Goal: Transaction & Acquisition: Subscribe to service/newsletter

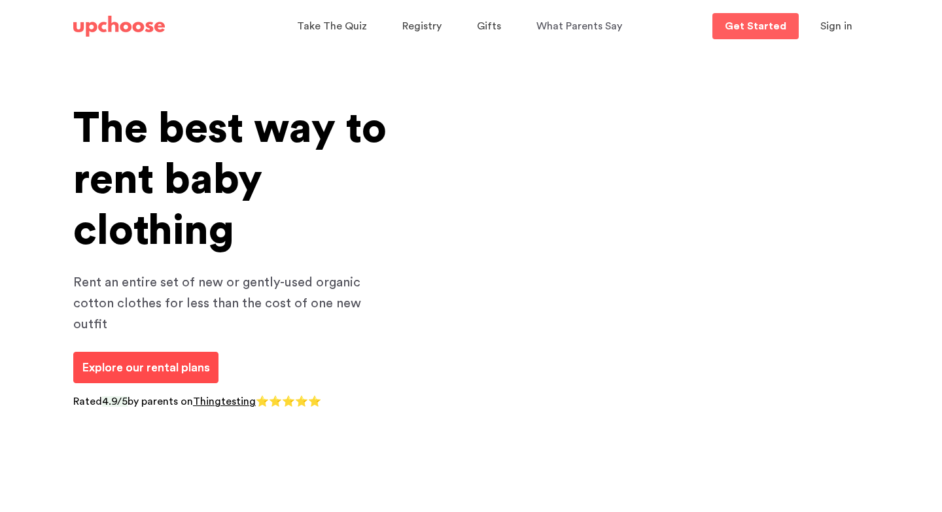
click at [159, 362] on span "Explore our rental plans" at bounding box center [146, 368] width 128 height 12
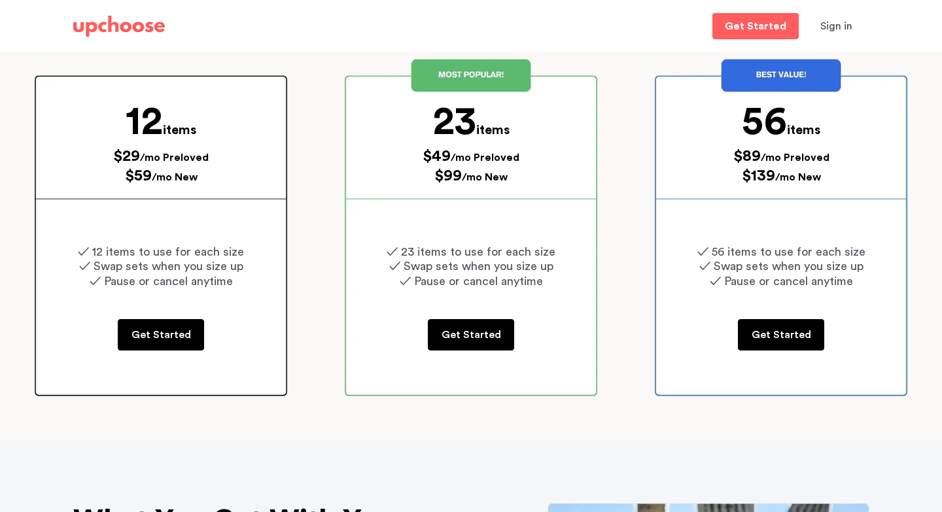
scroll to position [220, 0]
click at [492, 331] on p "Get Started" at bounding box center [471, 334] width 60 height 16
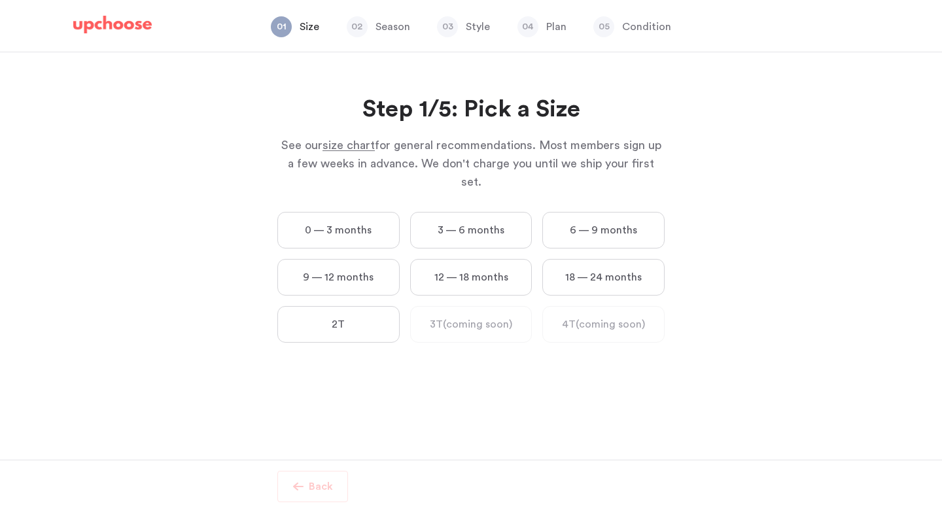
click at [468, 262] on label "12 — 18 months" at bounding box center [471, 277] width 122 height 37
click at [0, 0] on months "12 — 18 months" at bounding box center [0, 0] width 0 height 0
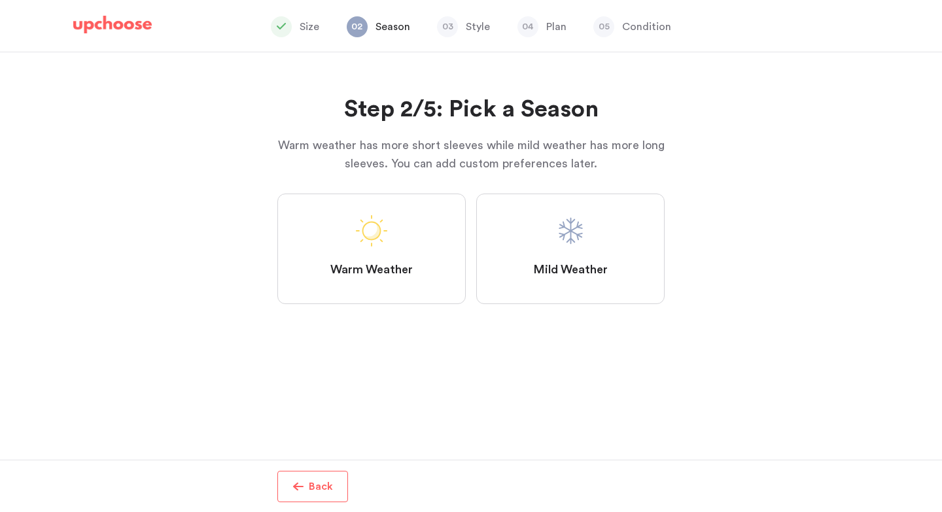
click at [549, 259] on label "Mild Weather" at bounding box center [570, 249] width 188 height 111
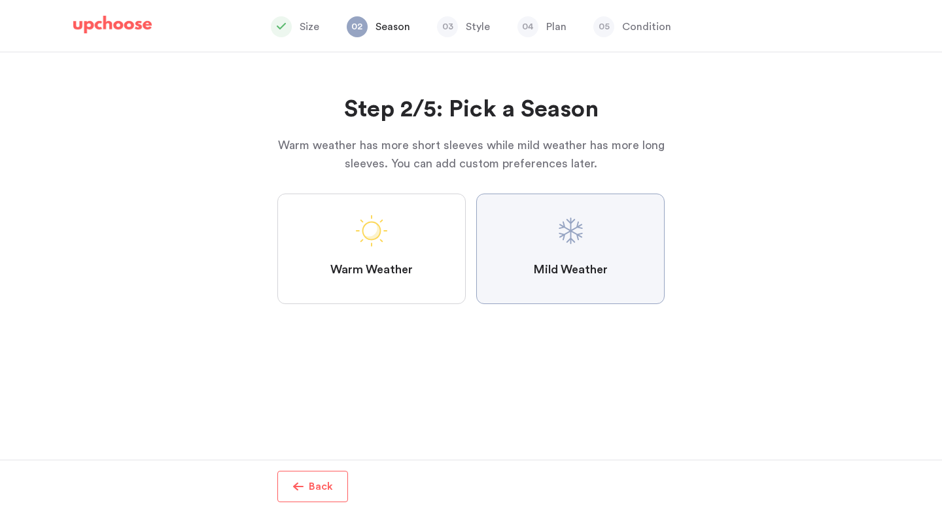
click at [0, 0] on Weather "Mild Weather" at bounding box center [0, 0] width 0 height 0
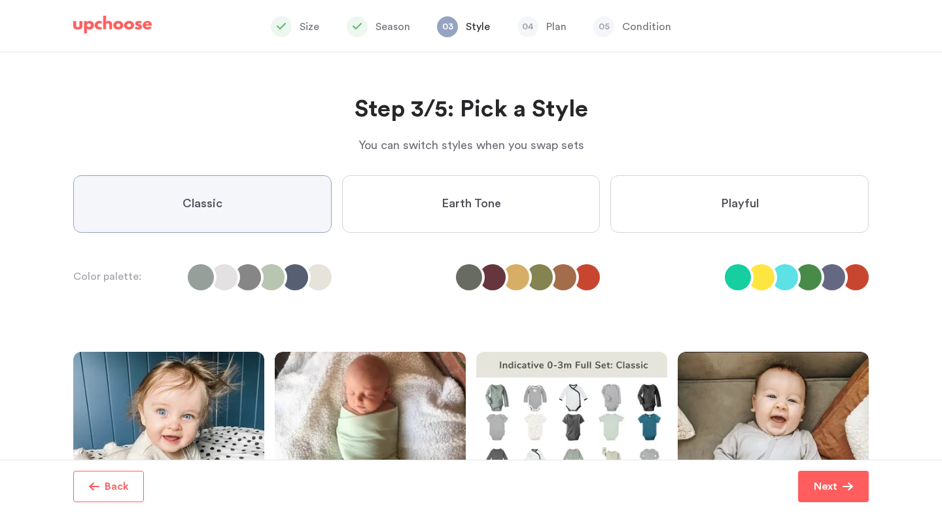
click at [494, 209] on span "Earth Tone" at bounding box center [471, 204] width 60 height 16
click at [0, 0] on Tone "Earth Tone" at bounding box center [0, 0] width 0 height 0
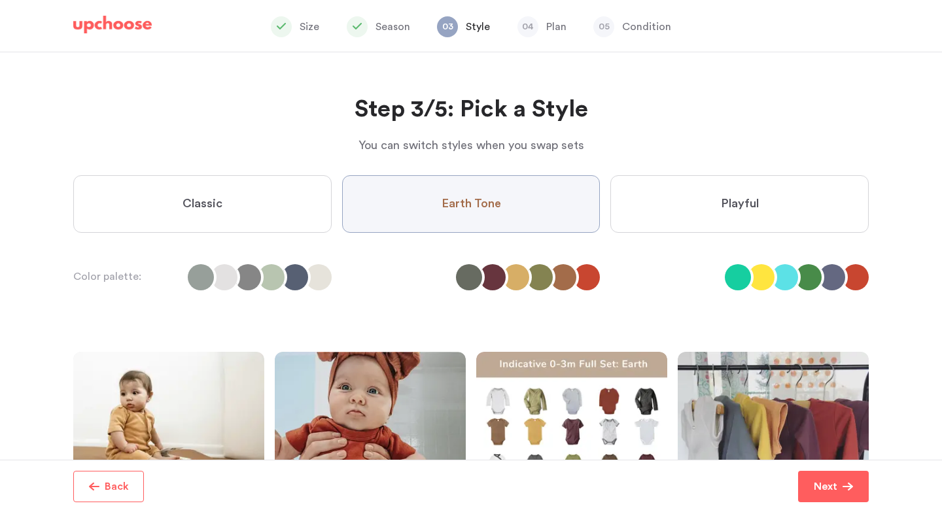
click at [728, 208] on span "Playful" at bounding box center [740, 204] width 38 height 16
click at [0, 0] on input "Playful" at bounding box center [0, 0] width 0 height 0
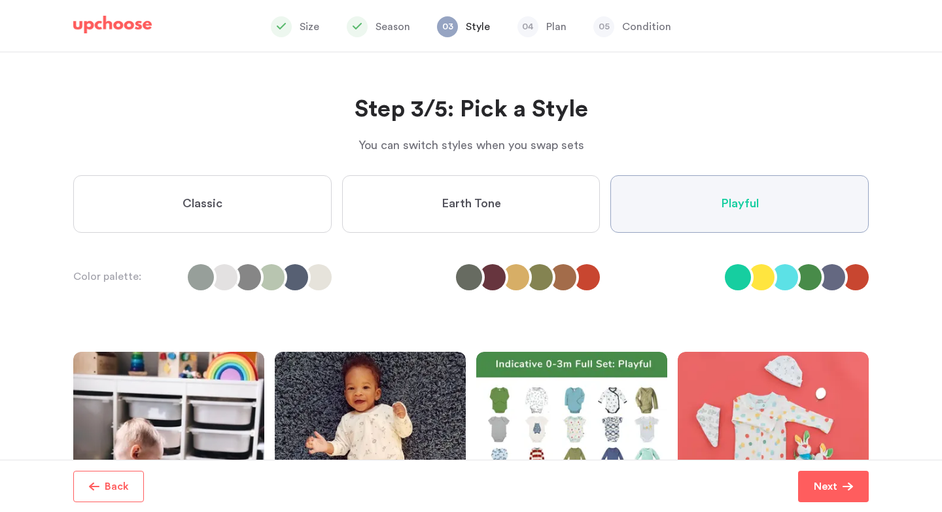
click at [224, 212] on label "Classic" at bounding box center [202, 204] width 258 height 58
click at [0, 0] on input "Classic" at bounding box center [0, 0] width 0 height 0
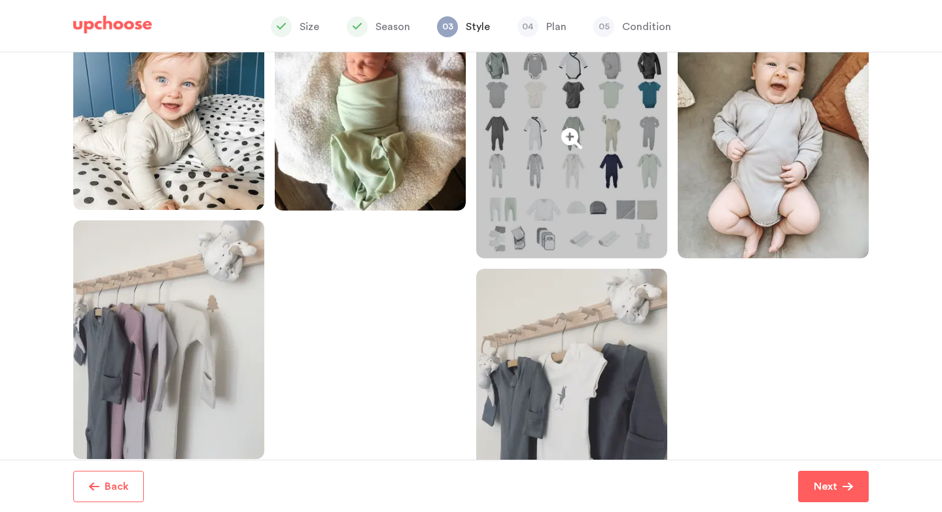
scroll to position [411, 0]
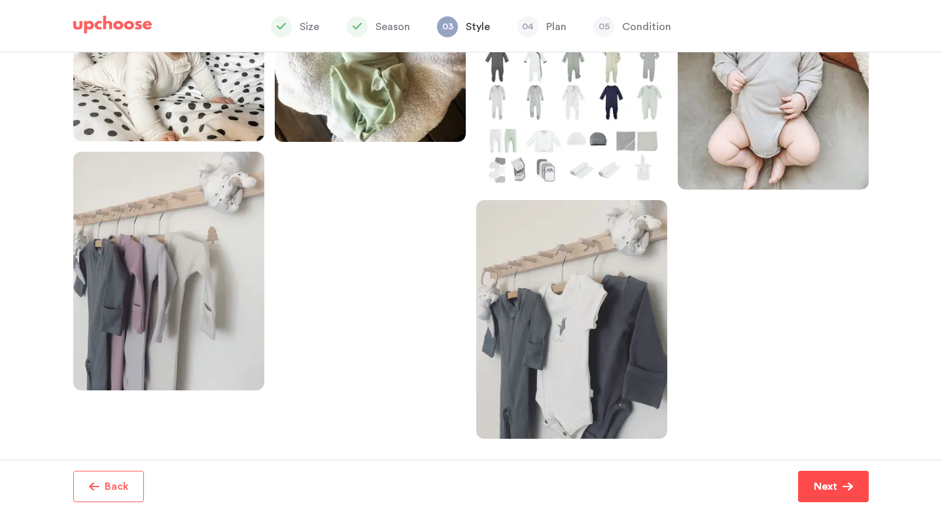
click at [819, 483] on p "Next" at bounding box center [825, 487] width 24 height 16
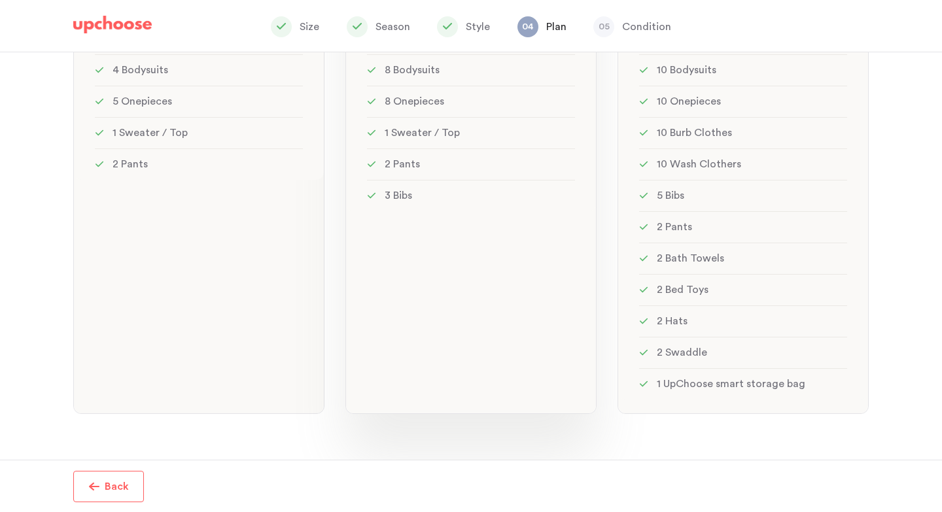
scroll to position [168, 0]
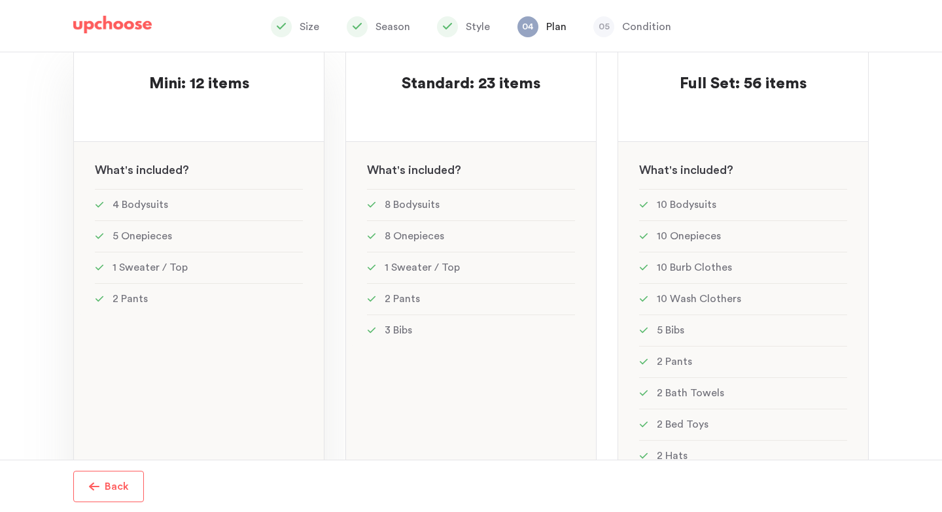
click at [248, 308] on li "2 Pants" at bounding box center [199, 298] width 208 height 31
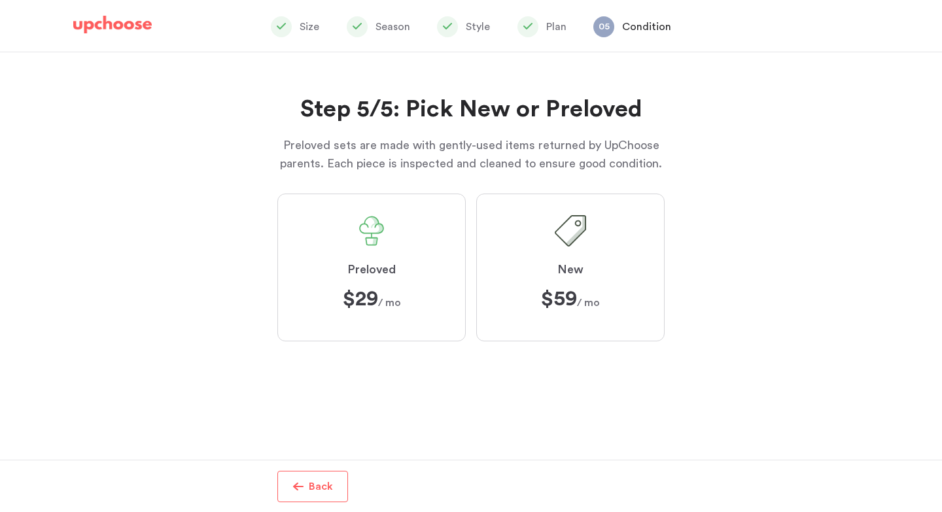
click at [394, 285] on label "Preloved $29 $29 / mo" at bounding box center [371, 268] width 188 height 148
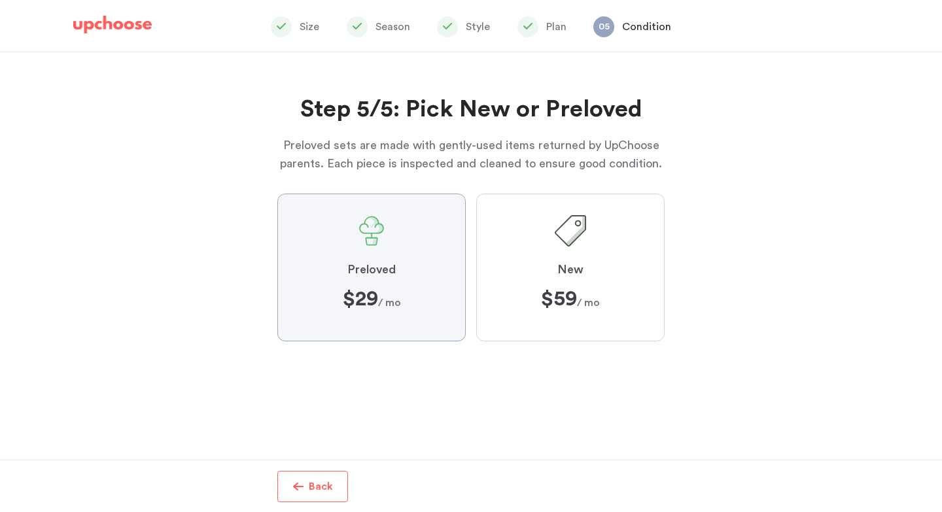
click at [0, 0] on input "Preloved $29 $29 / mo" at bounding box center [0, 0] width 0 height 0
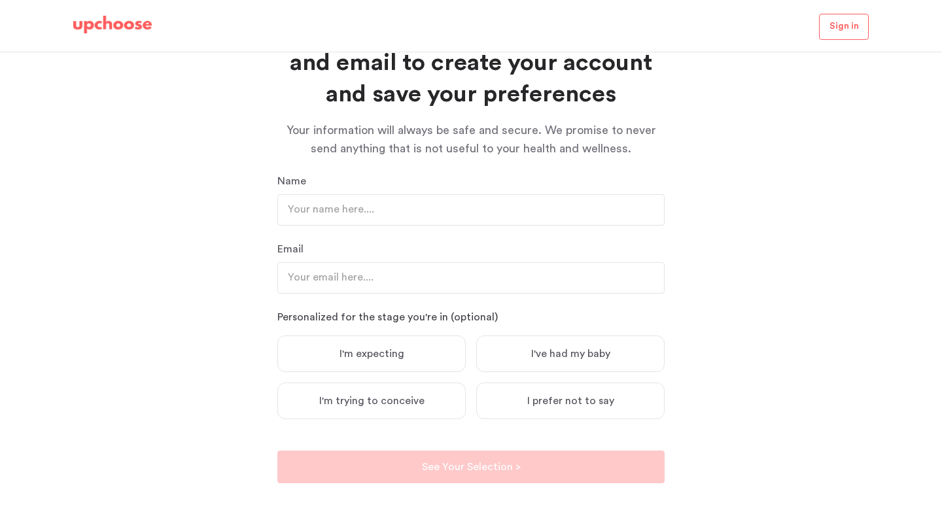
scroll to position [77, 0]
click at [430, 201] on input "text" at bounding box center [470, 210] width 387 height 31
type input "rachael roger"
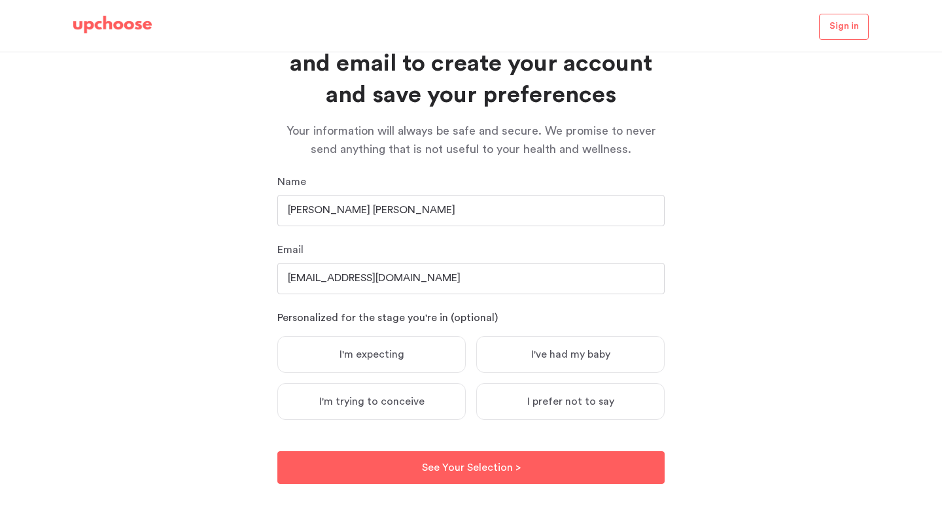
type input "rachael.rogers89@gmail.com"
click at [547, 367] on label "I've had my baby" at bounding box center [570, 354] width 188 height 37
click at [0, 0] on input "I've had my baby" at bounding box center [0, 0] width 0 height 0
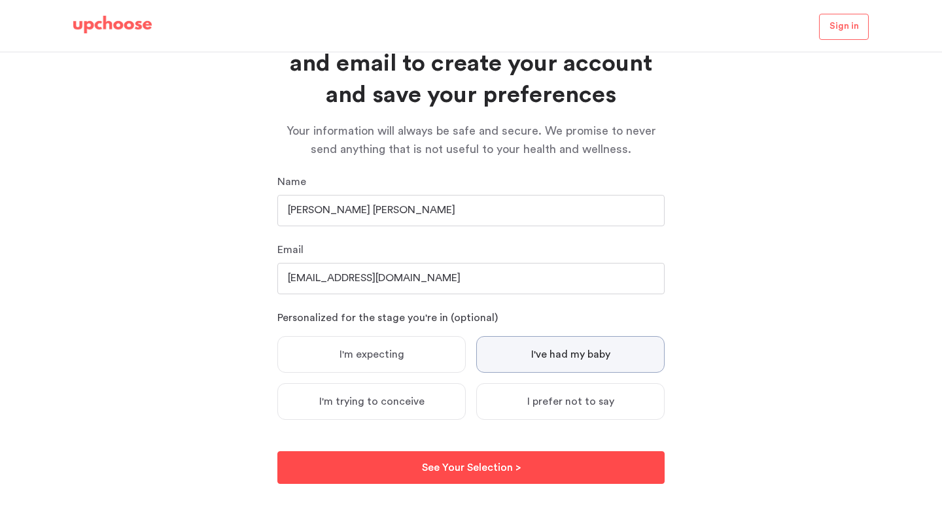
click at [464, 478] on button "See Your Selection > See Your Selection >" at bounding box center [470, 467] width 387 height 33
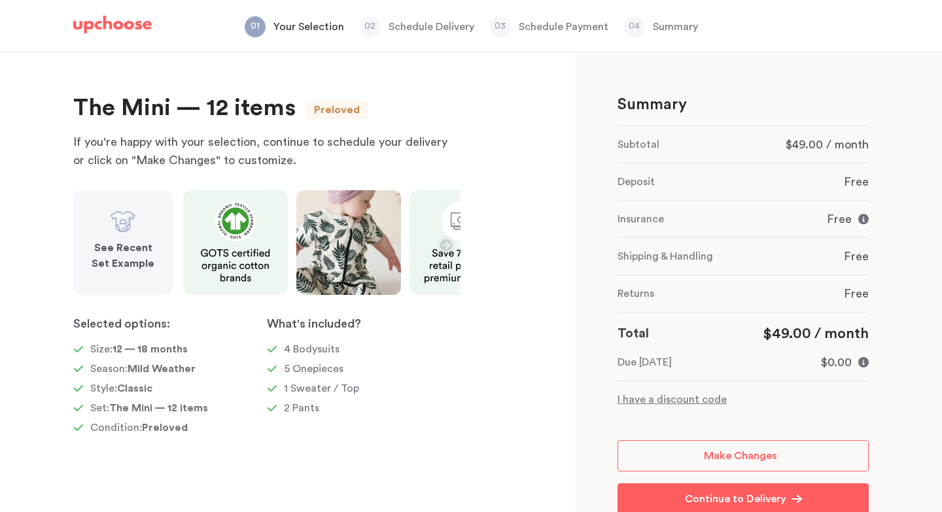
click at [443, 242] on icon "button" at bounding box center [446, 245] width 16 height 16
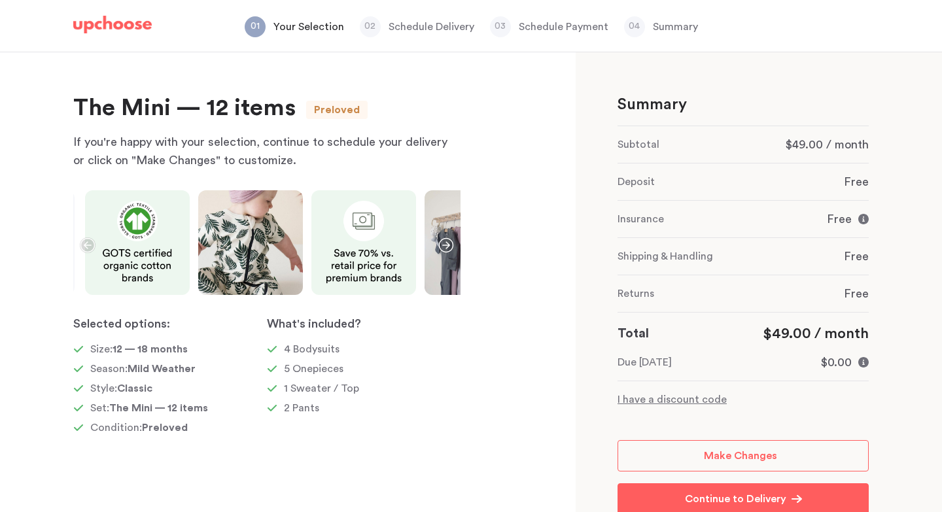
click at [443, 242] on icon "button" at bounding box center [446, 245] width 16 height 16
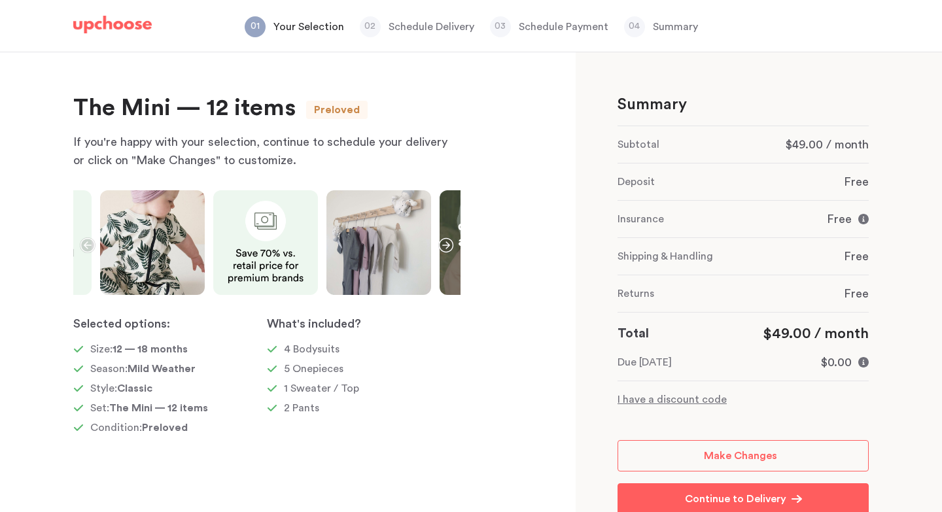
click at [443, 242] on icon "button" at bounding box center [446, 245] width 16 height 16
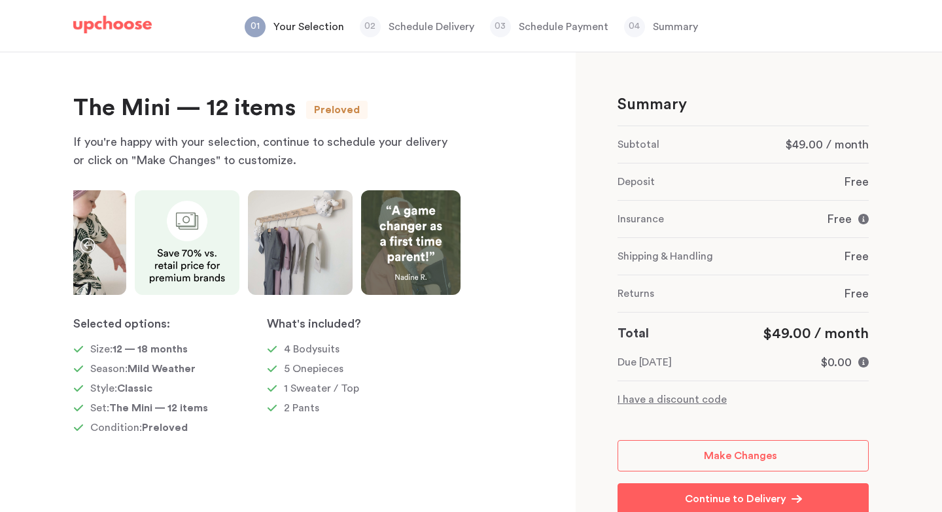
click at [135, 20] on img at bounding box center [112, 25] width 78 height 18
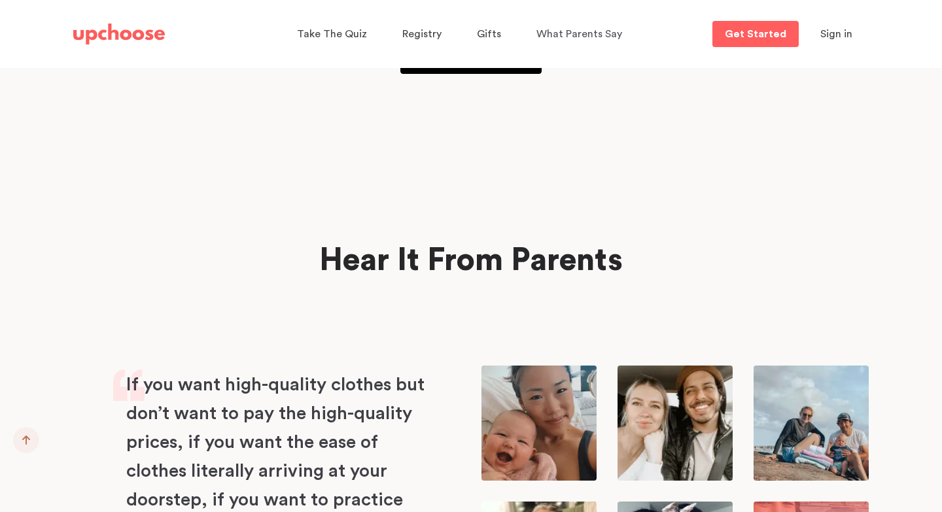
scroll to position [3755, 0]
